Goal: Information Seeking & Learning: Check status

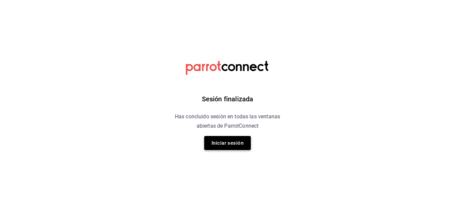
click at [247, 144] on button "Iniciar sesión" at bounding box center [227, 143] width 47 height 14
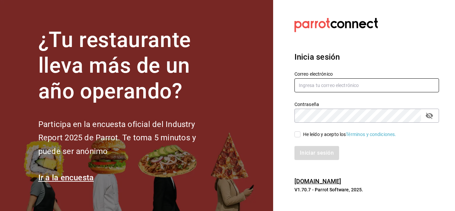
click at [328, 84] on input "text" at bounding box center [367, 85] width 145 height 14
type input "simpleapapacho@gmail.com"
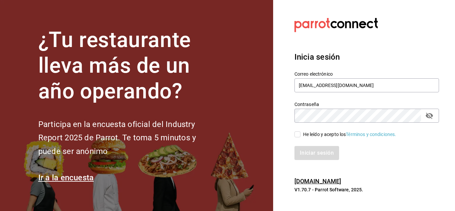
click at [315, 133] on div "He leído y acepto los Términos y condiciones." at bounding box center [349, 134] width 93 height 7
click at [301, 133] on input "He leído y acepto los Términos y condiciones." at bounding box center [298, 134] width 6 height 6
checkbox input "true"
click at [314, 150] on button "Iniciar sesión" at bounding box center [317, 153] width 45 height 14
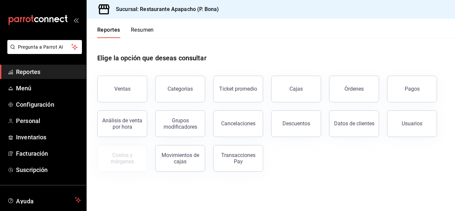
click at [150, 89] on div "Categorías" at bounding box center [176, 85] width 58 height 35
click at [136, 89] on button "Ventas" at bounding box center [122, 89] width 50 height 27
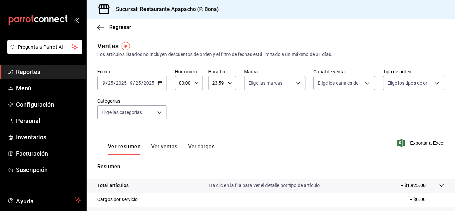
click at [162, 83] on icon "button" at bounding box center [160, 83] width 5 height 5
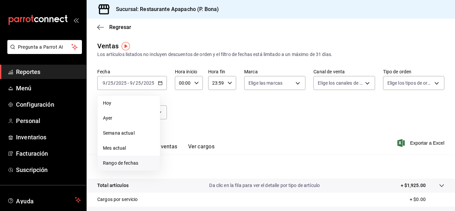
click at [126, 162] on span "Rango de fechas" at bounding box center [129, 163] width 52 height 7
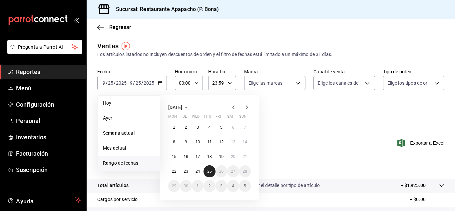
click at [208, 169] on abbr "25" at bounding box center [209, 171] width 4 height 5
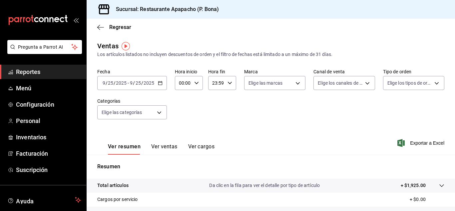
click at [159, 82] on \(Stroke\) "button" at bounding box center [160, 83] width 4 height 4
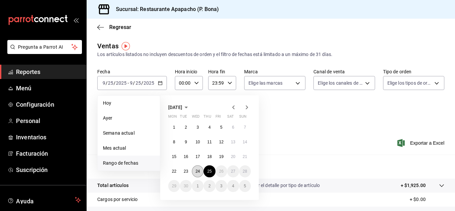
click at [199, 170] on abbr "24" at bounding box center [198, 171] width 4 height 5
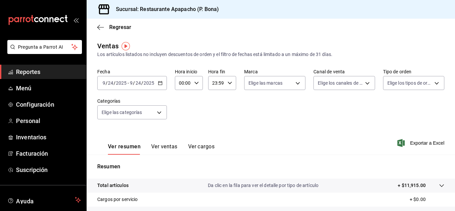
click at [161, 82] on icon "button" at bounding box center [160, 83] width 5 height 5
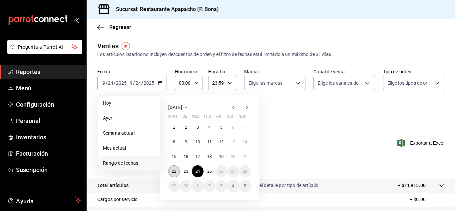
click at [175, 171] on abbr "22" at bounding box center [174, 171] width 4 height 5
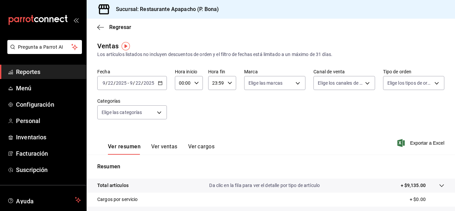
click at [159, 82] on \(Stroke\) "button" at bounding box center [160, 83] width 4 height 4
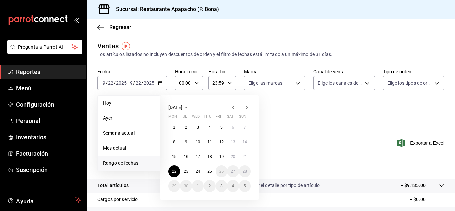
click at [344, 116] on div "Fecha 2025-09-22 9 / 22 / 2025 - 2025-09-22 9 / 22 / 2025 Hoy Ayer Semana actua…" at bounding box center [270, 98] width 347 height 59
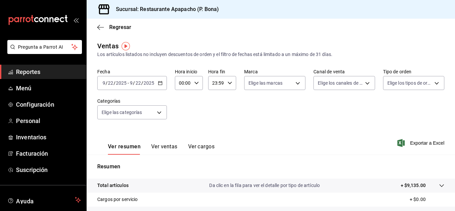
click at [161, 85] on div "2025-09-22 9 / 22 / 2025 - 2025-09-22 9 / 22 / 2025" at bounding box center [132, 83] width 70 height 14
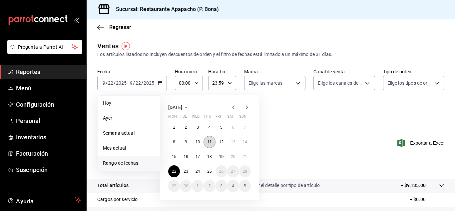
click at [211, 143] on abbr "11" at bounding box center [209, 142] width 4 height 5
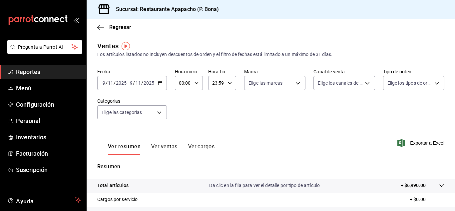
click at [159, 82] on \(Stroke\) "button" at bounding box center [160, 83] width 4 height 4
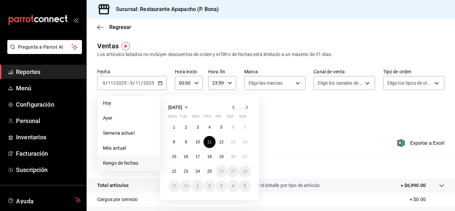
click at [135, 162] on span "Rango de fechas" at bounding box center [129, 163] width 52 height 7
click at [209, 145] on button "11" at bounding box center [210, 142] width 12 height 12
click at [209, 176] on button "25" at bounding box center [210, 171] width 12 height 12
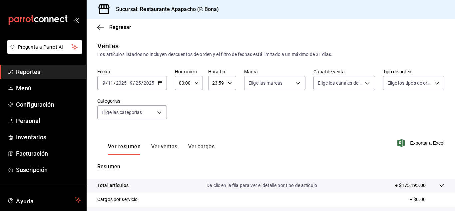
scroll to position [108, 0]
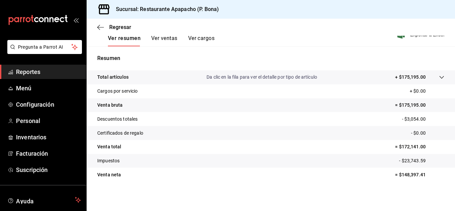
click at [162, 37] on button "Ver ventas" at bounding box center [164, 40] width 26 height 11
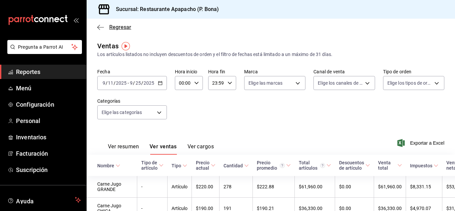
click at [102, 28] on icon "button" at bounding box center [100, 27] width 7 height 6
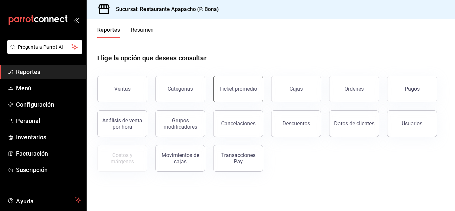
click at [237, 91] on div "Ticket promedio" at bounding box center [238, 89] width 38 height 6
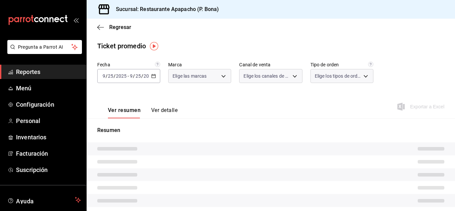
type input "17ef9b2f-93a0-4517-9203-4f940e40e8eb"
type input "PARROT,UBER_EATS,RAPPI,DIDI_FOOD,ONLINE"
type input "0d7152d9-ebcd-4c3d-8876-114bb2b4a660,4ff9e13c-64a9-4e5f-8ef0-5e194758bddc,7bcfb…"
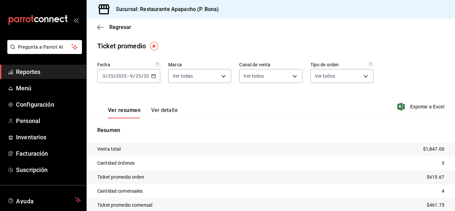
click at [154, 77] on icon "button" at bounding box center [153, 76] width 5 height 5
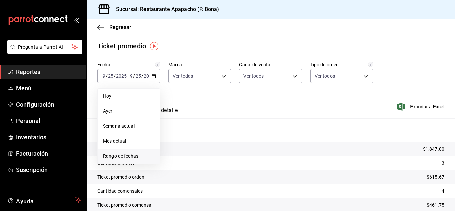
click at [125, 156] on span "Rango de fechas" at bounding box center [129, 156] width 52 height 7
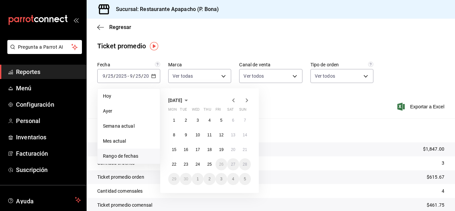
click at [235, 102] on icon "button" at bounding box center [234, 100] width 8 height 8
click at [222, 122] on abbr "1" at bounding box center [221, 120] width 2 height 5
click at [176, 181] on abbr "25" at bounding box center [174, 179] width 4 height 5
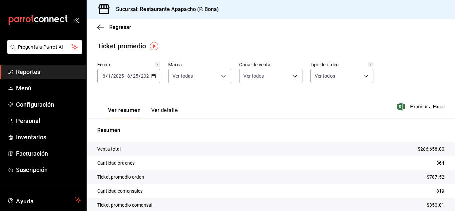
click at [176, 179] on tr "Ticket promedio orden $787.52" at bounding box center [271, 177] width 369 height 14
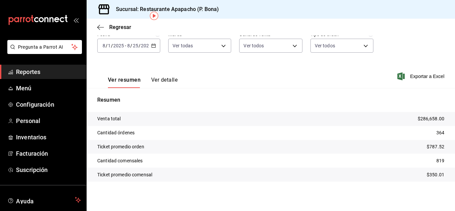
click at [153, 47] on icon "button" at bounding box center [153, 45] width 5 height 5
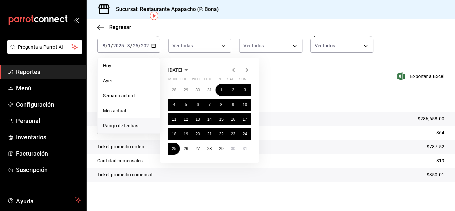
click at [121, 124] on span "Rango de fechas" at bounding box center [129, 125] width 52 height 7
click at [188, 69] on icon "button" at bounding box center [186, 70] width 3 height 2
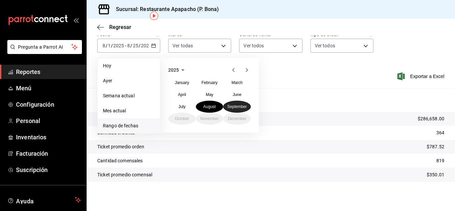
click at [236, 106] on abbr "September" at bounding box center [237, 106] width 20 height 5
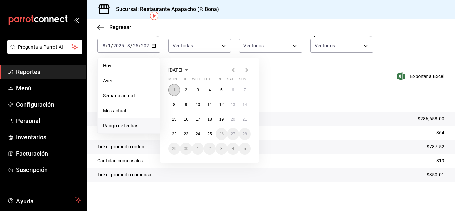
click at [174, 86] on button "1" at bounding box center [174, 90] width 12 height 12
click at [211, 134] on abbr "25" at bounding box center [209, 134] width 4 height 5
